Goal: Complete application form

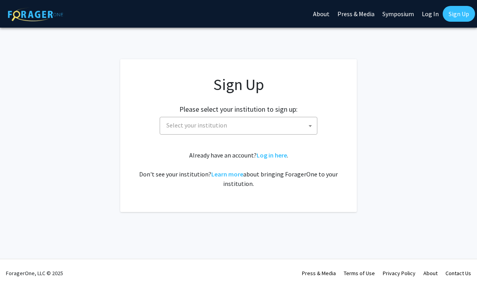
click at [219, 134] on div "Sign Up Please select your institution to sign up: Baylor University Brandeis U…" at bounding box center [238, 131] width 205 height 113
click at [218, 127] on span "Select your institution" at bounding box center [196, 125] width 61 height 8
click at [217, 134] on span "Select your institution" at bounding box center [239, 126] width 158 height 18
type input "Spel"
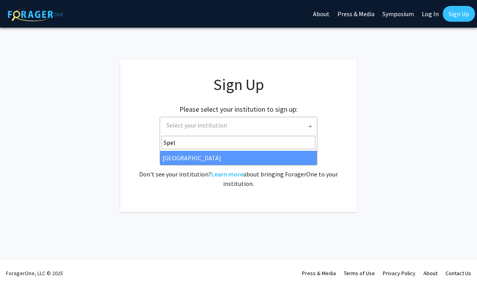
select select "4"
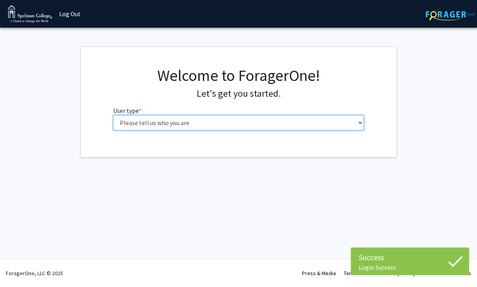
select select "1: undergrad"
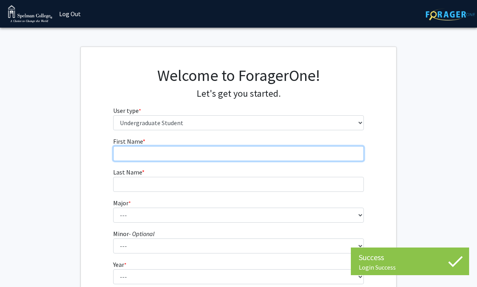
click at [214, 158] on input "First Name * required" at bounding box center [238, 153] width 251 height 15
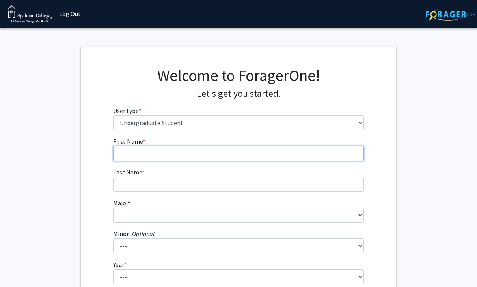
type input "Zoë"
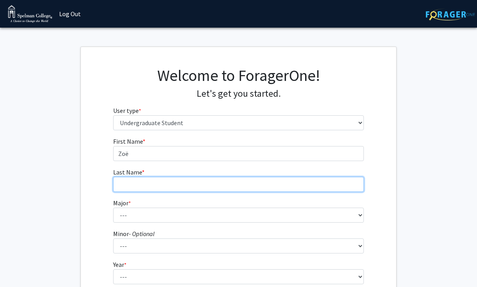
type input "Champion"
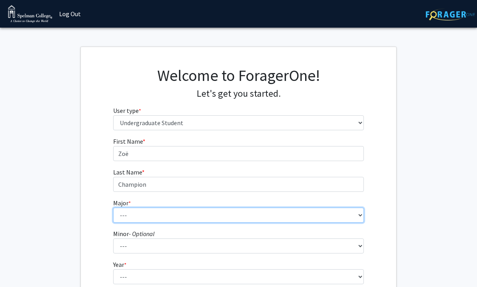
click at [278, 211] on select "--- Art Art History Biochemistry Biology Chemistry Comparative Women’s Studies …" at bounding box center [238, 214] width 251 height 15
select select "18: 264"
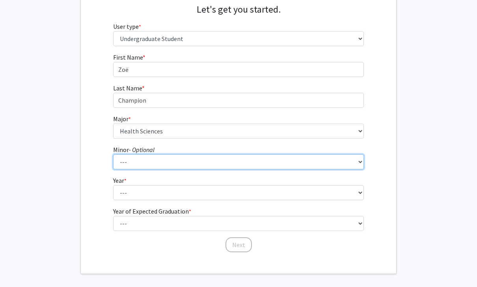
scroll to position [91, 0]
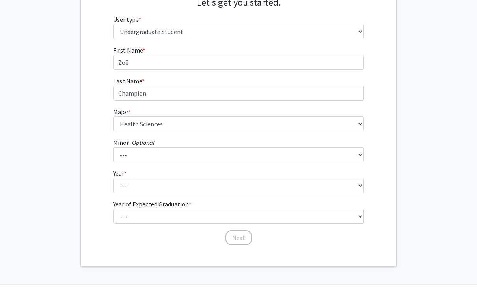
click at [276, 193] on form "First Name * required Zoë Last Name * required Champion Major * required --- Ar…" at bounding box center [238, 141] width 251 height 192
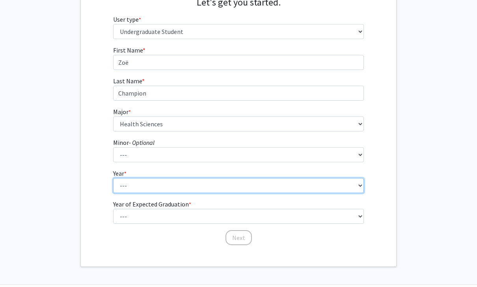
select select "1: first-year"
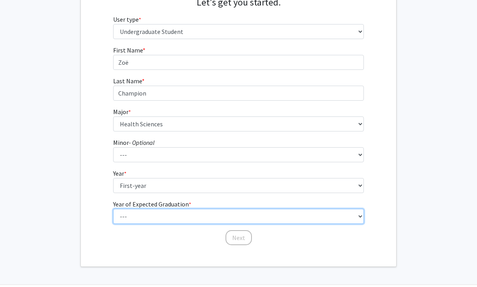
select select "5: 2029"
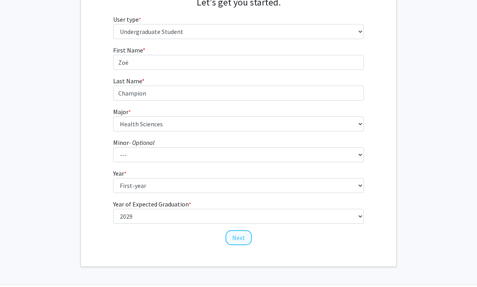
click at [245, 236] on button "Next" at bounding box center [238, 237] width 26 height 15
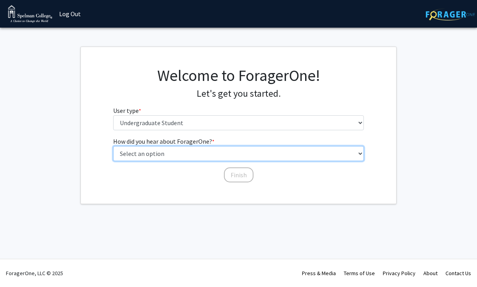
select select "2: faculty_recommendation"
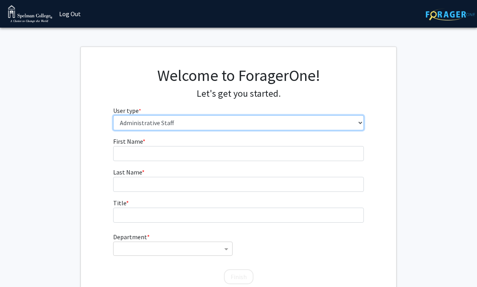
select select "1: undergrad"
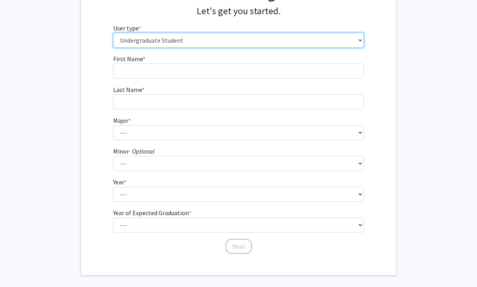
scroll to position [82, 0]
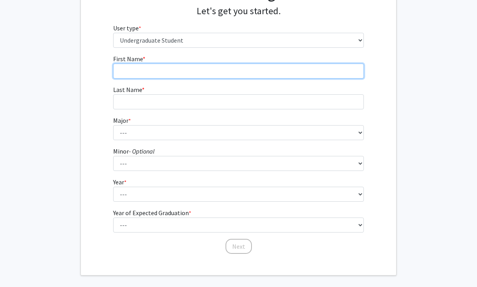
type input "Zoë"
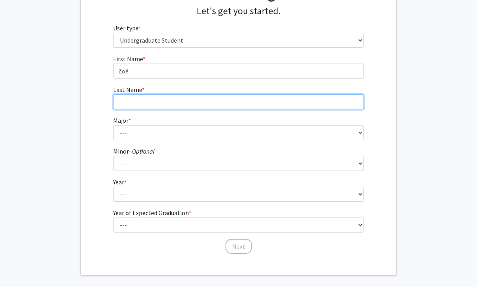
type input "Champion"
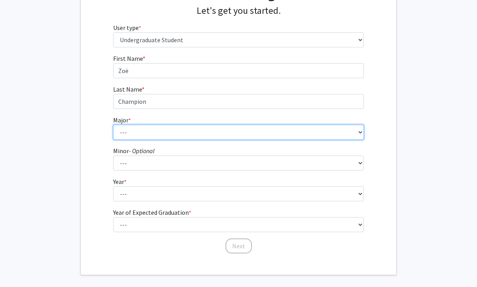
scroll to position [83, 0]
select select "18: 264"
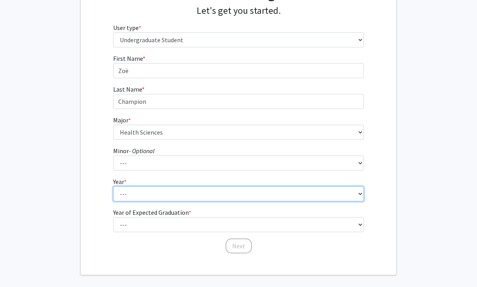
select select "1: first-year"
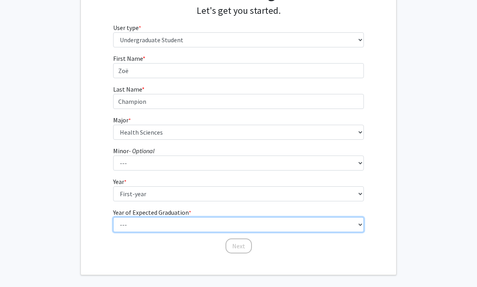
select select "5: 2029"
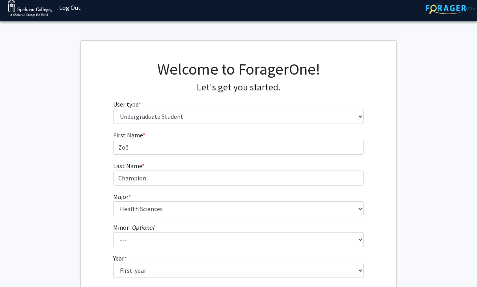
scroll to position [0, 0]
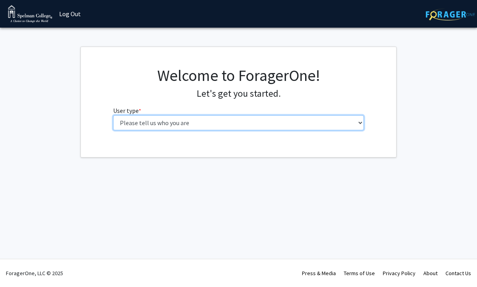
click at [343, 129] on select "Please tell us who you are Undergraduate Student Master's Student Doctoral Cand…" at bounding box center [238, 122] width 251 height 15
select select "1: undergrad"
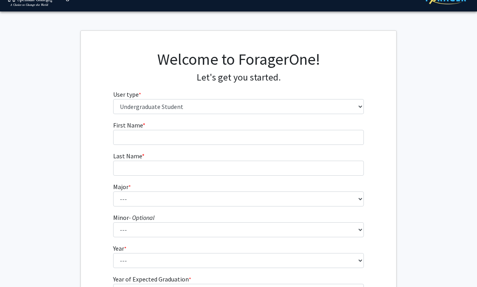
click at [335, 125] on fg-input "First Name * required" at bounding box center [238, 133] width 251 height 24
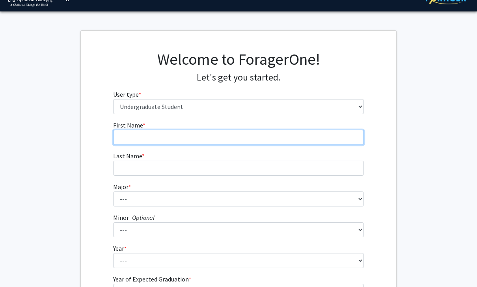
click at [328, 141] on input "First Name * required" at bounding box center [238, 137] width 251 height 15
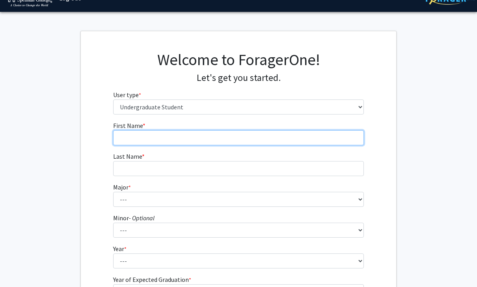
type input "Zoë"
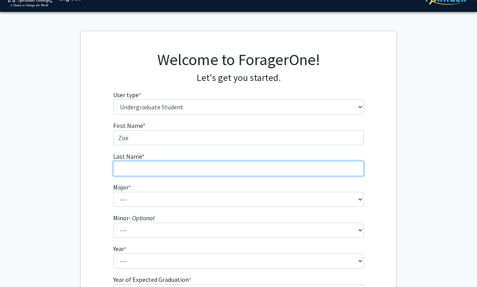
type input "Champion"
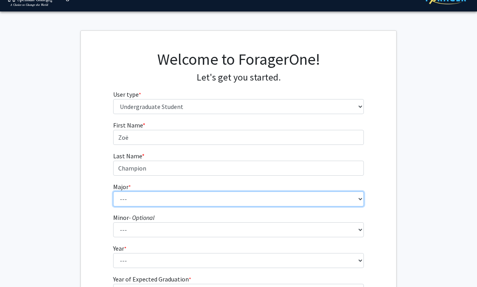
click at [254, 197] on select "--- Art Art History Biochemistry Biology Chemistry Comparative Women’s Studies …" at bounding box center [238, 199] width 251 height 15
select select "18: 264"
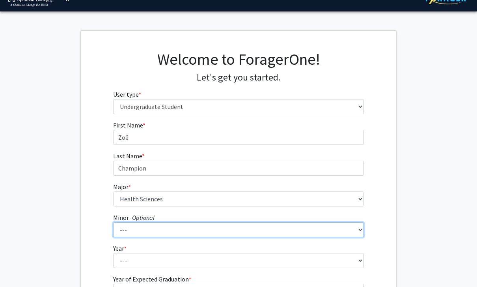
click at [237, 227] on select "--- African Diaspora Studies Anthropology Art History Asian Studies Biochemistr…" at bounding box center [238, 229] width 251 height 15
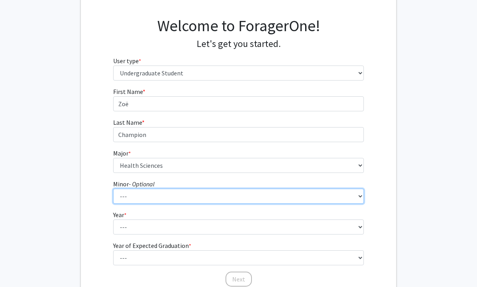
scroll to position [56, 0]
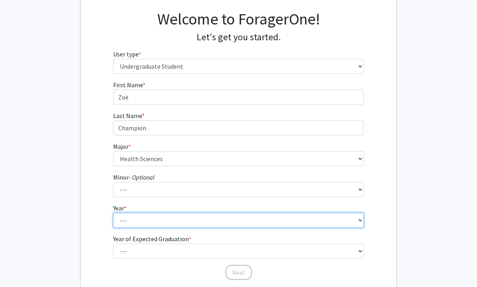
click at [335, 220] on select "--- First-year Sophomore Junior Senior Postbaccalaureate Certificate" at bounding box center [238, 219] width 251 height 15
select select "1: first-year"
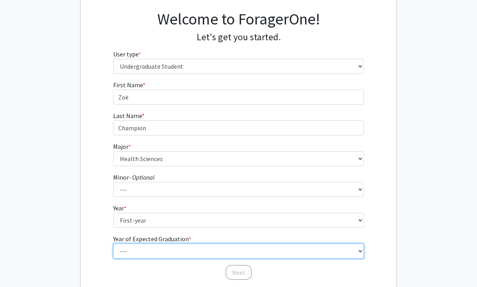
click at [305, 253] on select "--- 2025 2026 2027 2028 2029 2030 2031 2032 2033 2034" at bounding box center [238, 250] width 251 height 15
select select "5: 2029"
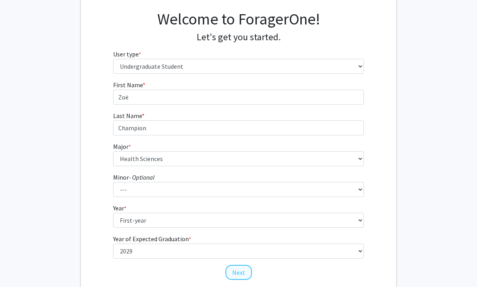
click at [238, 268] on button "Next" at bounding box center [238, 272] width 26 height 15
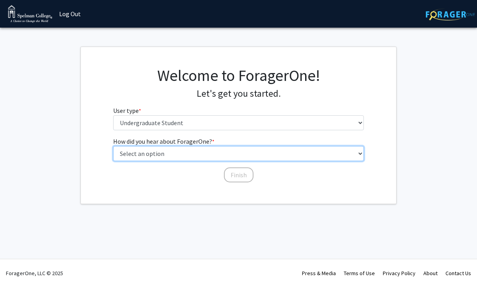
click at [258, 151] on select "Select an option Peer/student recommendation Faculty/staff recommendation Unive…" at bounding box center [238, 153] width 251 height 15
select select "2: faculty_recommendation"
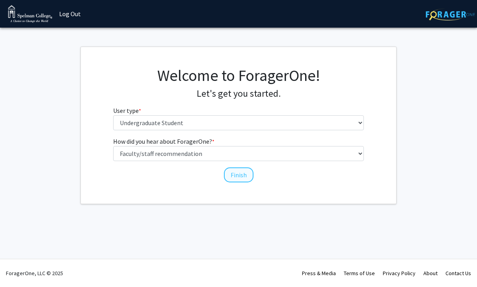
click at [242, 173] on button "Finish" at bounding box center [239, 174] width 30 height 15
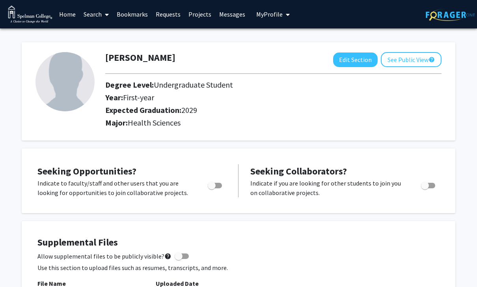
click at [218, 187] on label "Toggle" at bounding box center [213, 185] width 17 height 9
click at [212, 188] on input "Are you actively seeking opportunities?" at bounding box center [211, 188] width 0 height 0
checkbox input "true"
